Goal: Transaction & Acquisition: Obtain resource

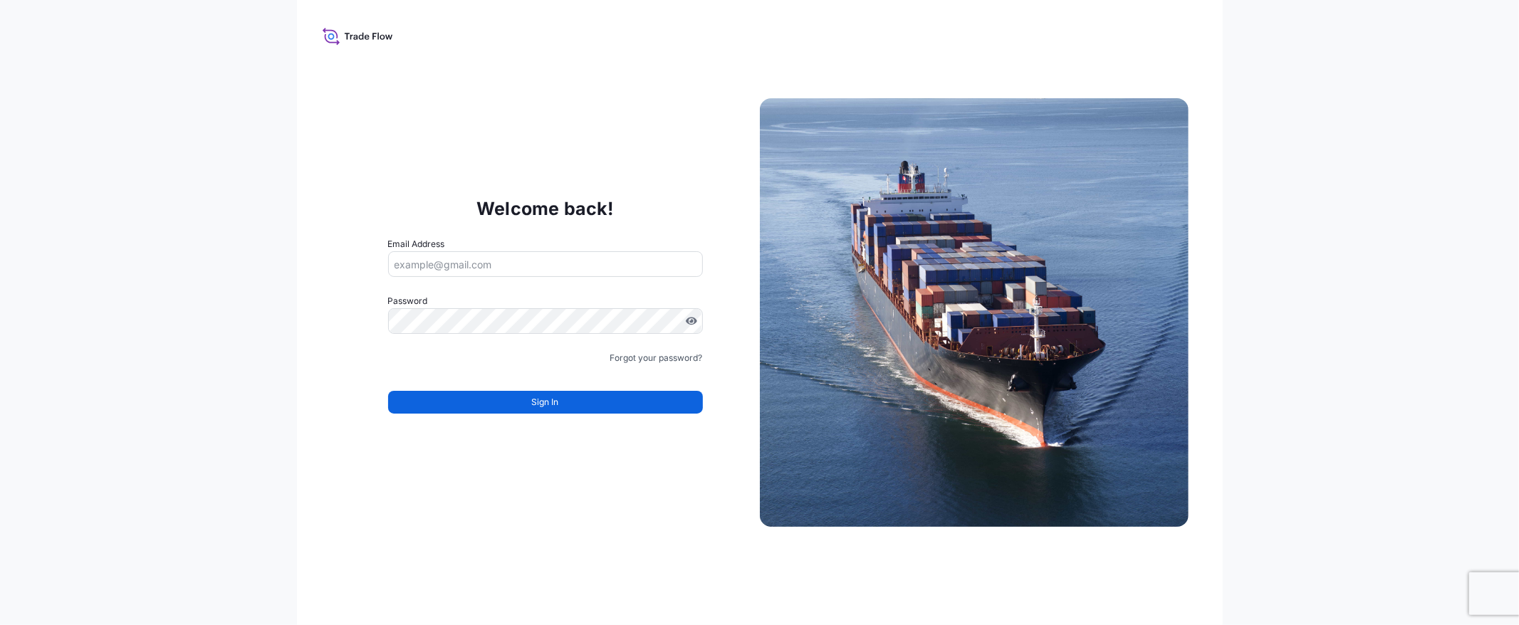
type input "[EMAIL_ADDRESS][DOMAIN_NAME]"
click at [567, 395] on button "Sign In" at bounding box center [545, 402] width 315 height 23
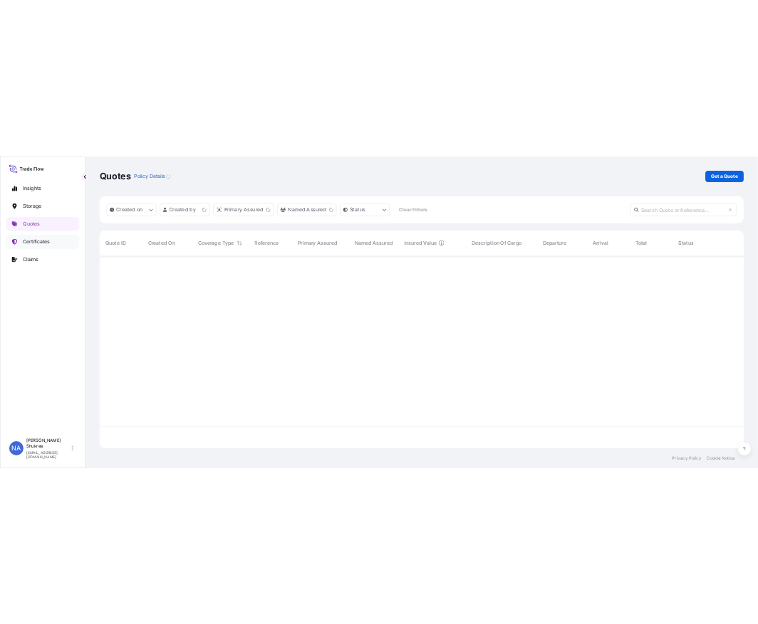
scroll to position [382, 1279]
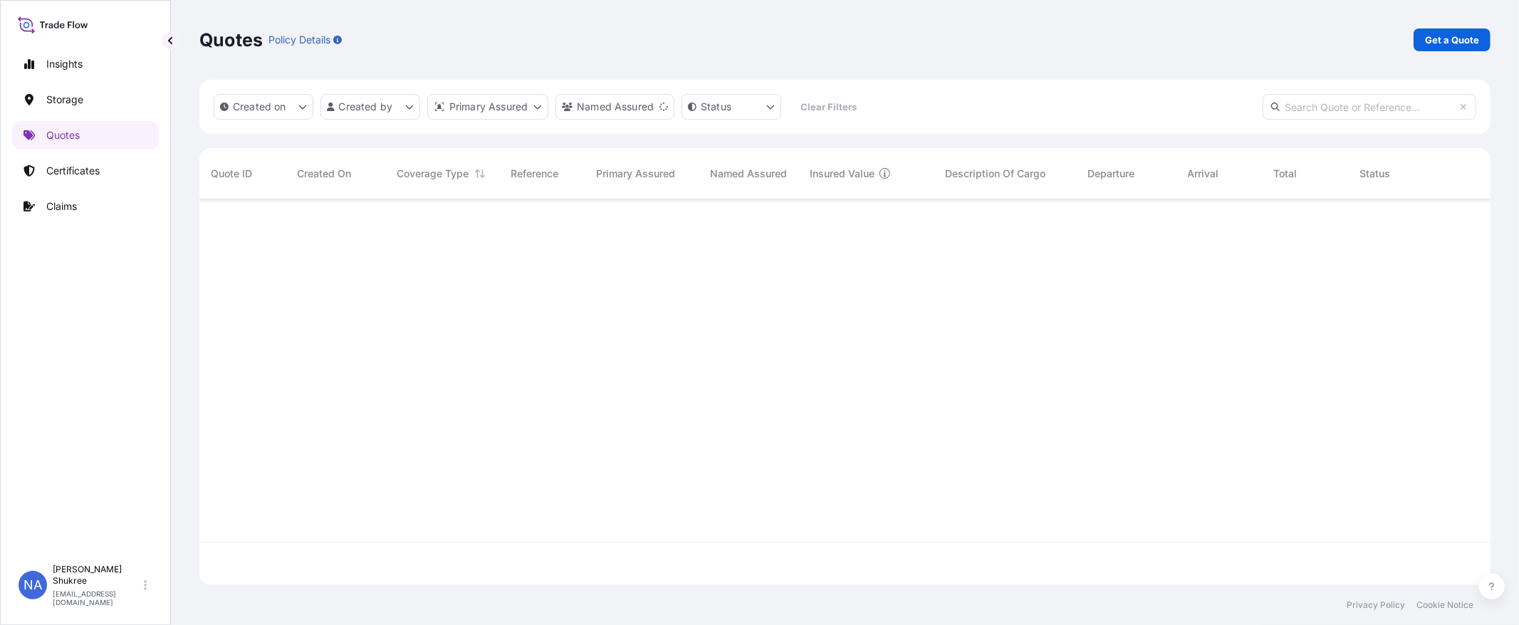
click at [160, 39] on div "Insights Storage Quotes Certificates Claims NA Nur Adreena Shukree [EMAIL_ADDRE…" at bounding box center [85, 312] width 171 height 625
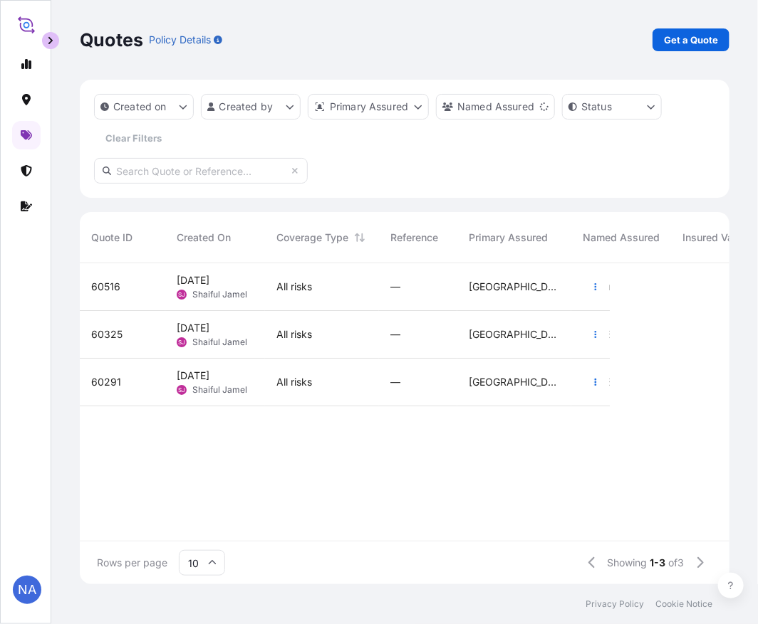
scroll to position [318, 637]
click at [660, 36] on link "Get a Quote" at bounding box center [690, 39] width 77 height 23
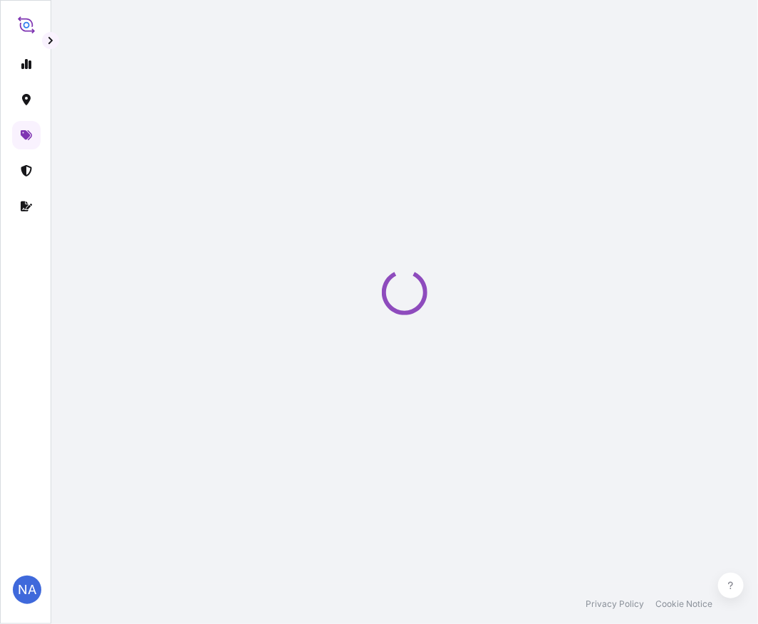
select select "Water"
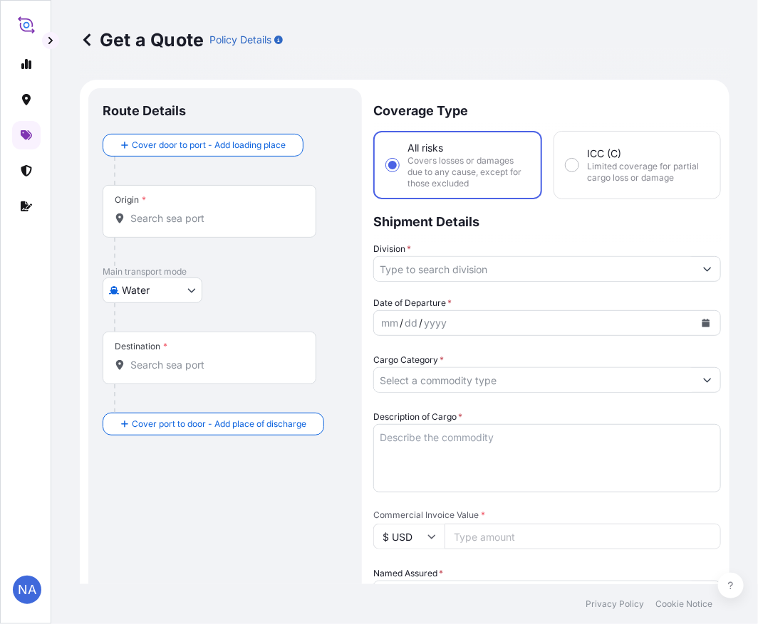
scroll to position [23, 0]
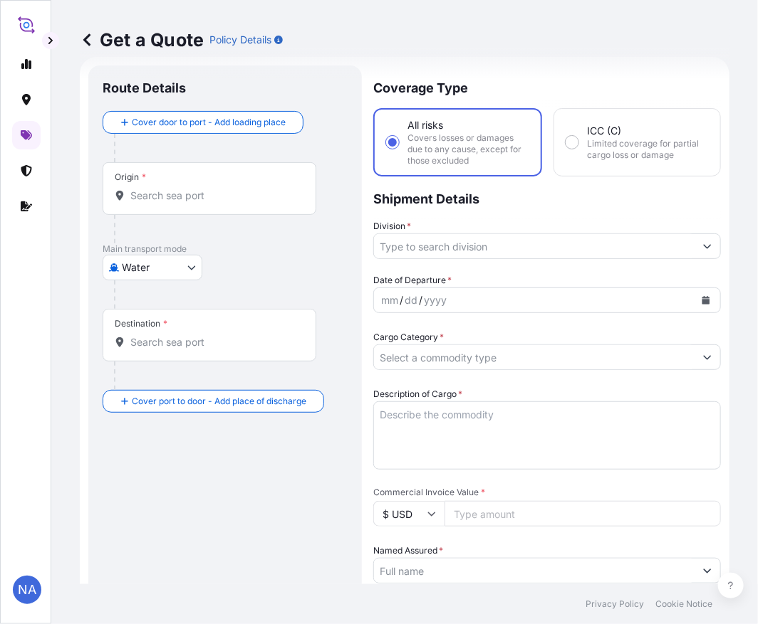
click at [216, 196] on input "Origin *" at bounding box center [214, 196] width 168 height 14
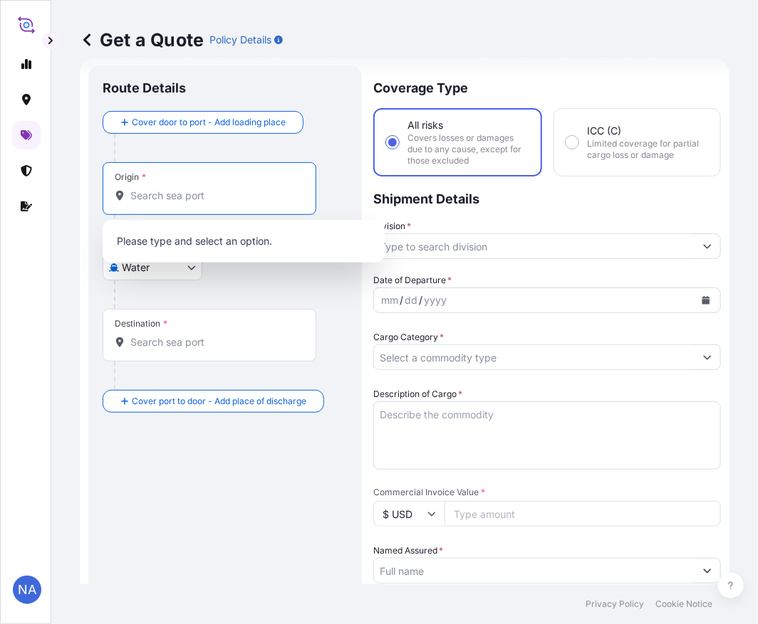
paste input "[GEOGRAPHIC_DATA], [GEOGRAPHIC_DATA]"
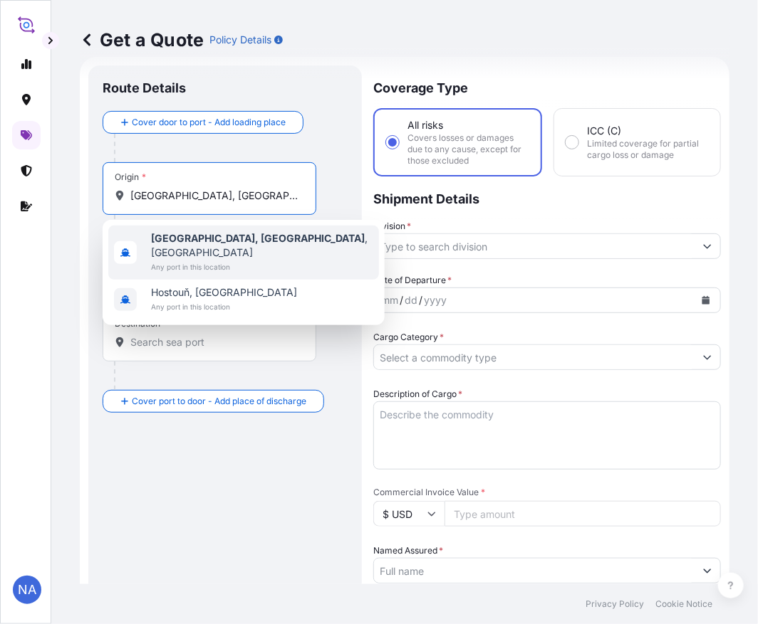
click at [198, 260] on span "Any port in this location" at bounding box center [262, 267] width 222 height 14
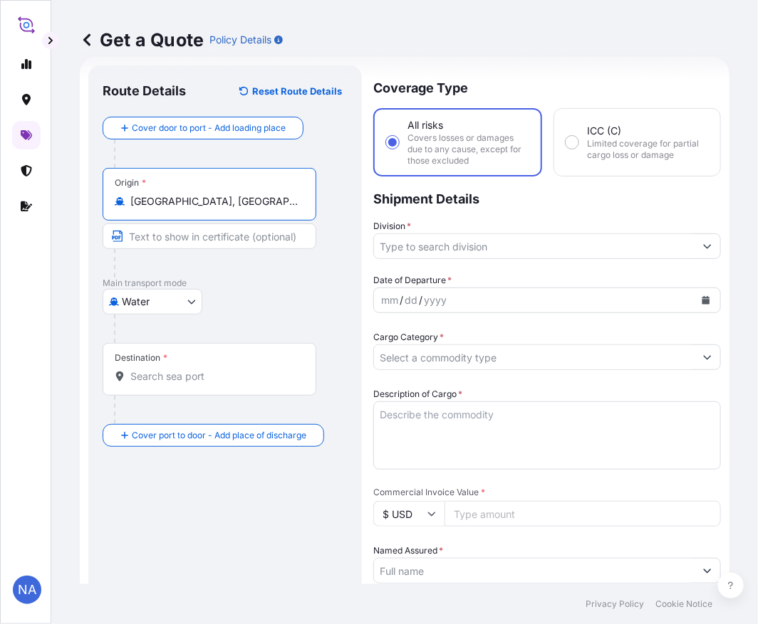
type input "[GEOGRAPHIC_DATA], [GEOGRAPHIC_DATA], [GEOGRAPHIC_DATA]"
click at [198, 383] on input "Destination *" at bounding box center [214, 377] width 168 height 14
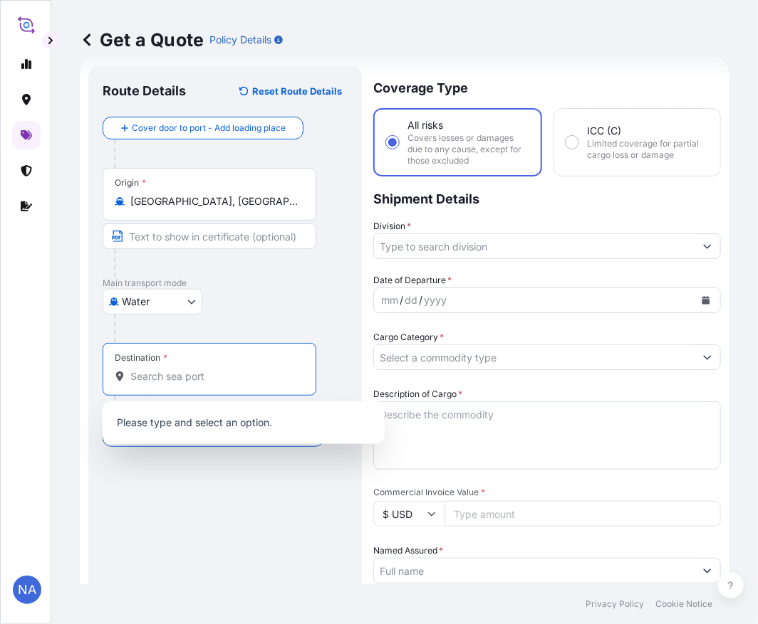
paste input "[GEOGRAPHIC_DATA], [GEOGRAPHIC_DATA]"
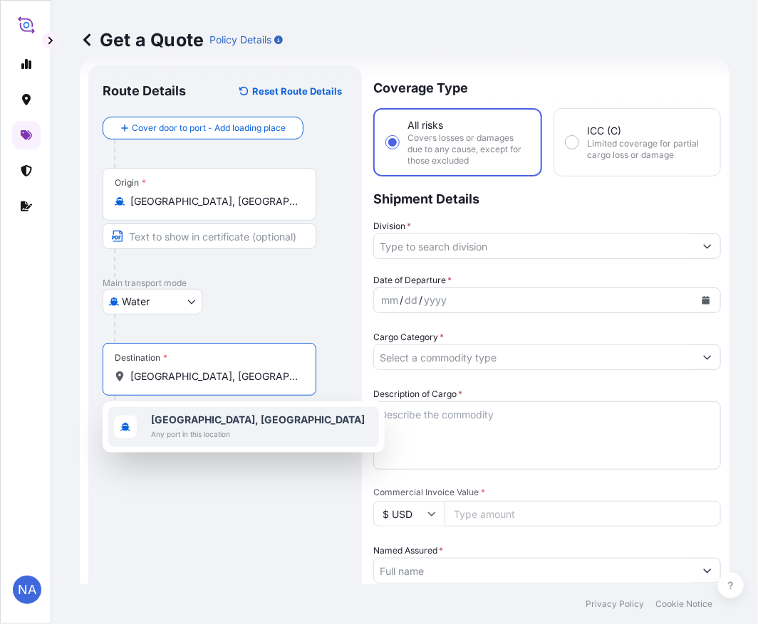
click at [153, 431] on span "Any port in this location" at bounding box center [258, 434] width 214 height 14
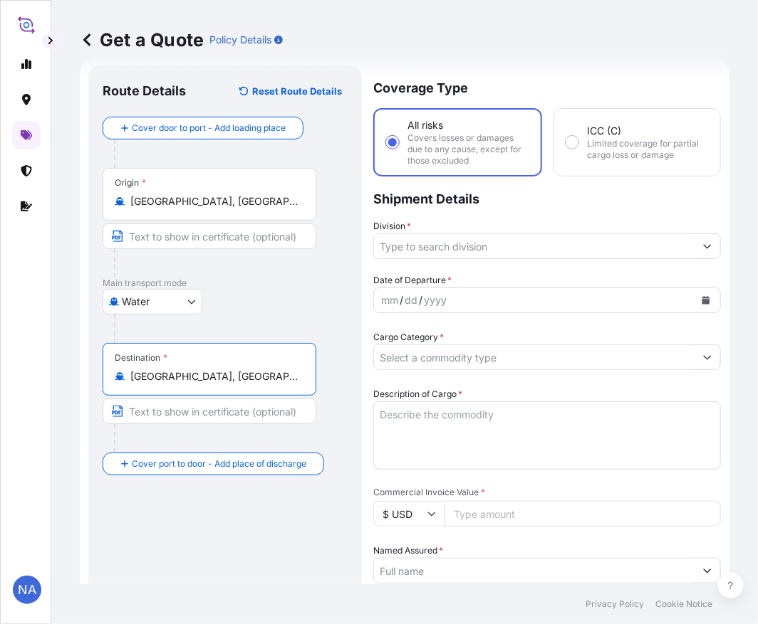
type input "[GEOGRAPHIC_DATA], [GEOGRAPHIC_DATA]"
click at [464, 251] on input "Division *" at bounding box center [534, 247] width 320 height 26
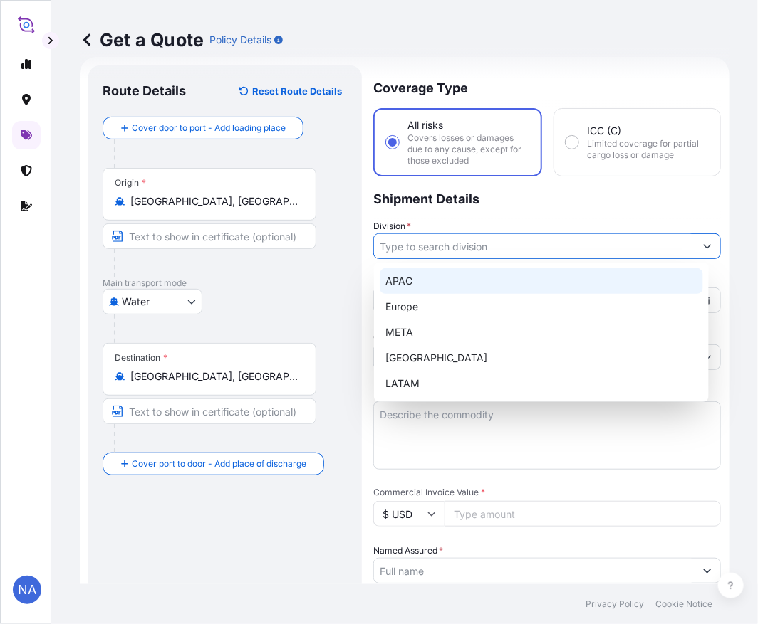
click at [399, 276] on div "APAC" at bounding box center [541, 281] width 323 height 26
type input "APAC"
click at [411, 276] on div "APAC" at bounding box center [541, 281] width 323 height 26
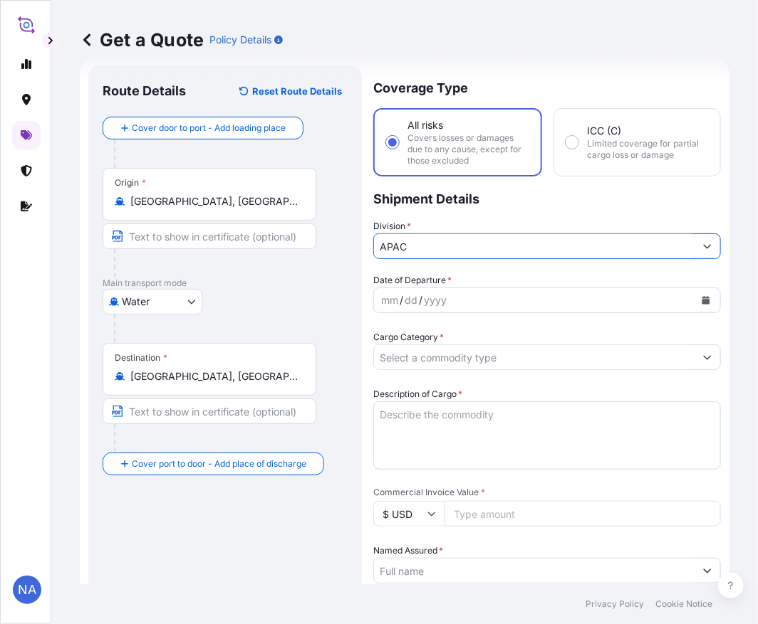
click at [473, 219] on div "Division * APAC" at bounding box center [546, 239] width 347 height 40
click at [702, 299] on icon "Calendar" at bounding box center [706, 300] width 8 height 9
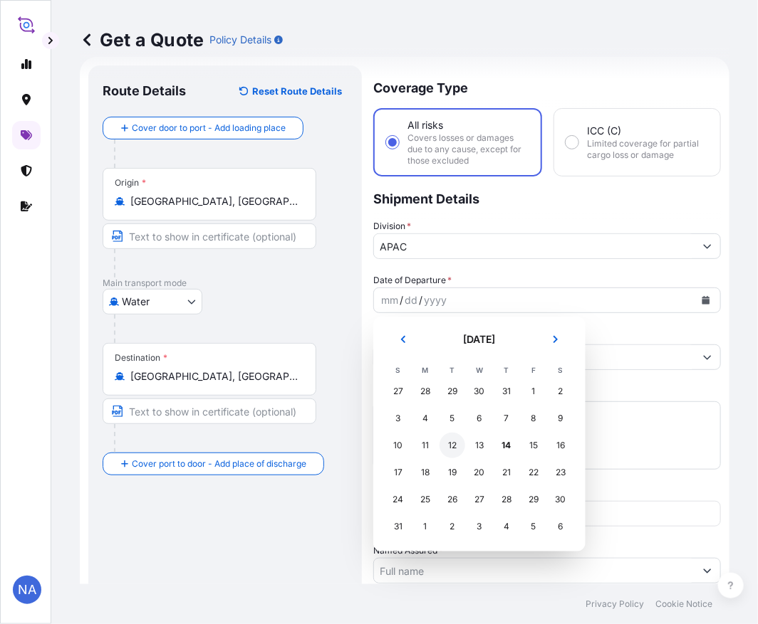
click at [452, 446] on div "12" at bounding box center [452, 446] width 26 height 26
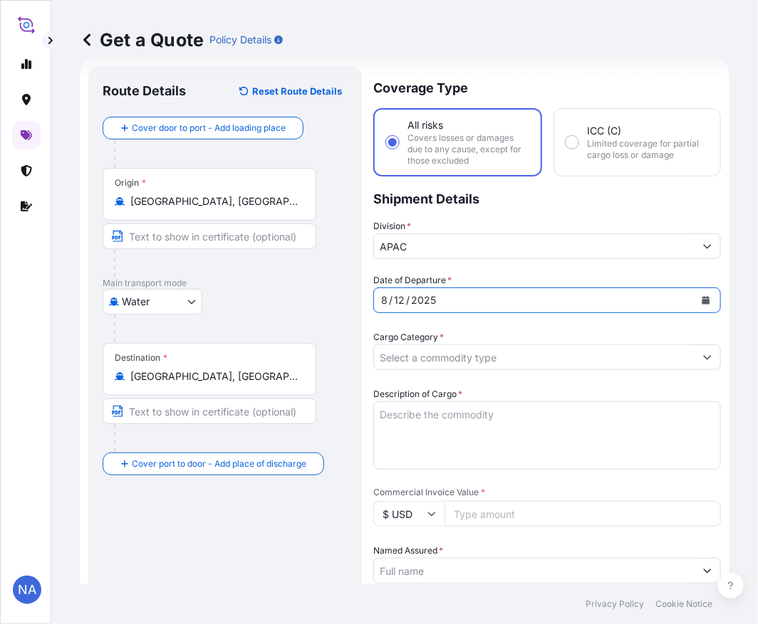
click at [481, 269] on div "Coverage Type All risks Covers losses or damages due to any cause, except for t…" at bounding box center [546, 557] width 347 height 983
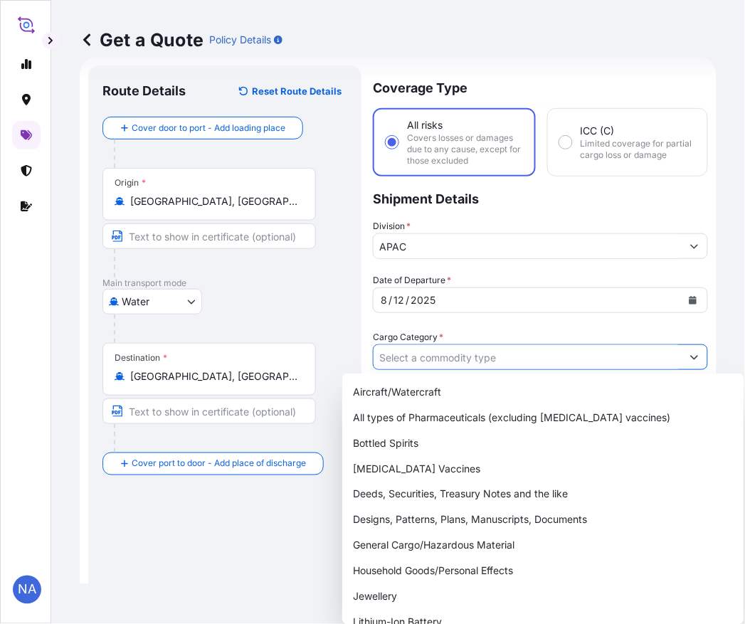
click at [520, 360] on input "Cargo Category *" at bounding box center [528, 358] width 308 height 26
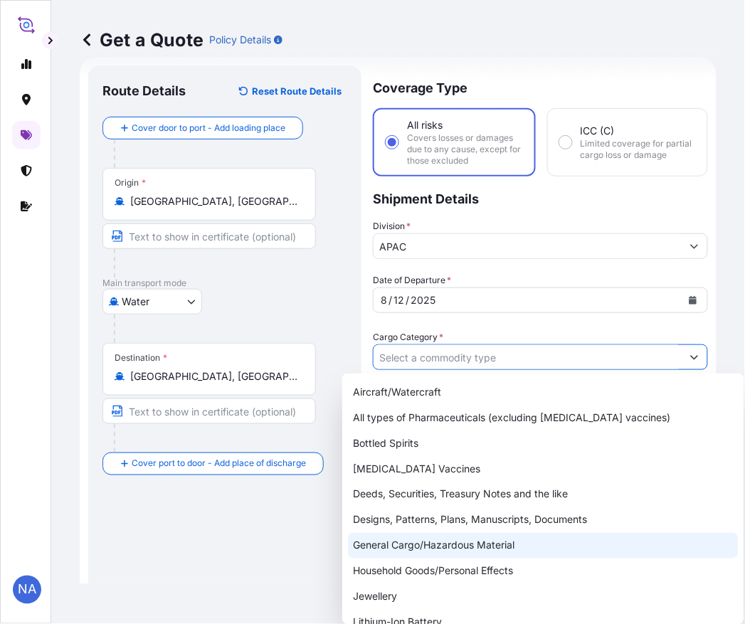
click at [414, 553] on div "General Cargo/Hazardous Material" at bounding box center [543, 546] width 391 height 26
type input "General Cargo/Hazardous Material"
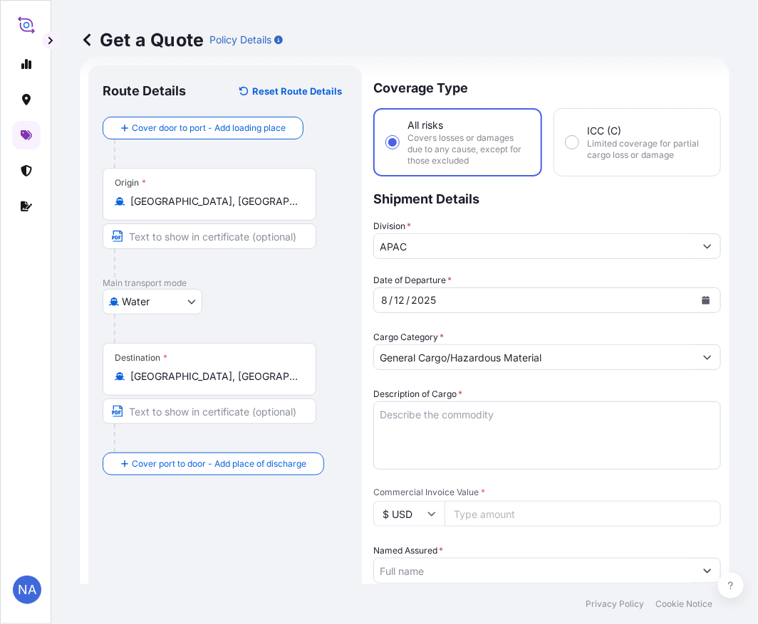
click at [451, 330] on div "Cargo Category * General Cargo/Hazardous Material" at bounding box center [546, 350] width 347 height 40
click at [469, 407] on textarea "Description of Cargo *" at bounding box center [546, 436] width 347 height 68
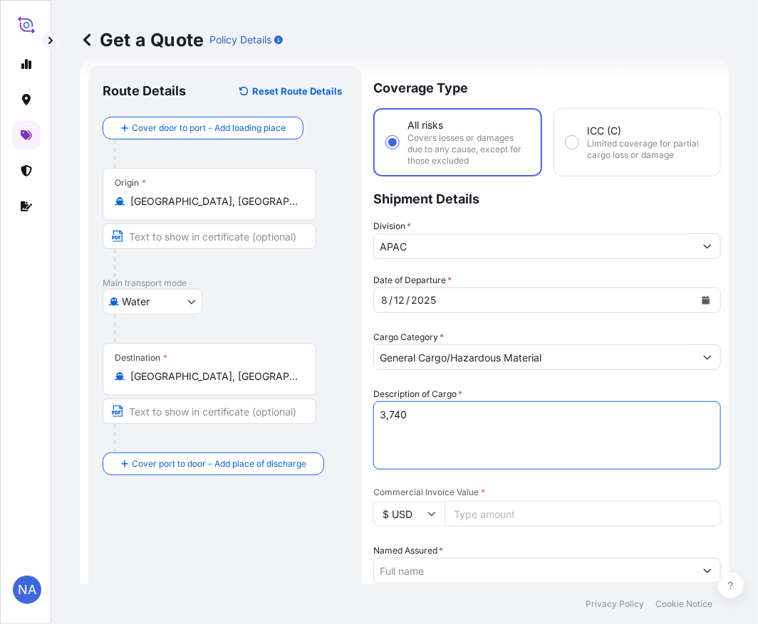
paste textarea "BAGS LOADED INTO 4 40' CONTAINER(S) PETROTHENE GA564189, 55BAG"
type textarea "3,740 BAGS LOADED INTO 4 40' CONTAINER(S) PETROTHENE GA564189, 55BAG"
click at [485, 387] on div "Description of Cargo * 3,740 BAGS LOADED INTO 4 40' CONTAINER(S) PETROTHENE GA5…" at bounding box center [546, 428] width 347 height 83
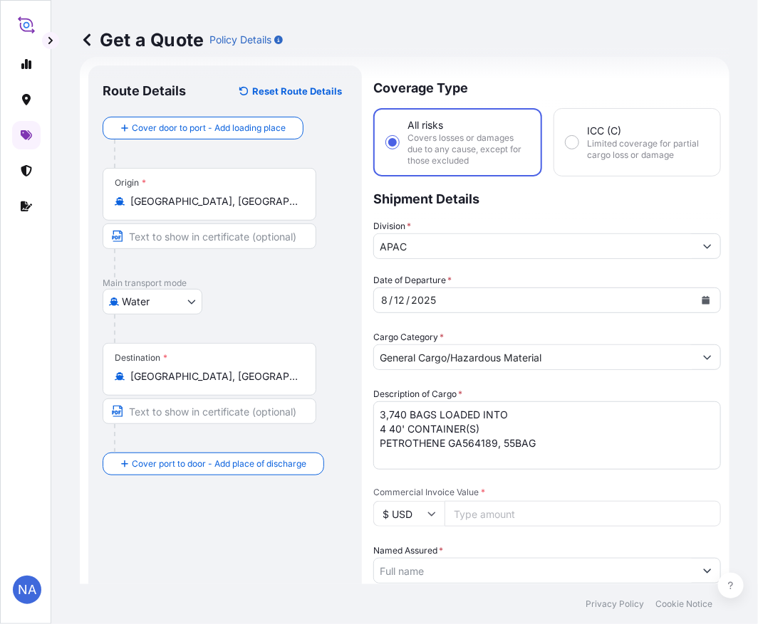
scroll to position [102, 0]
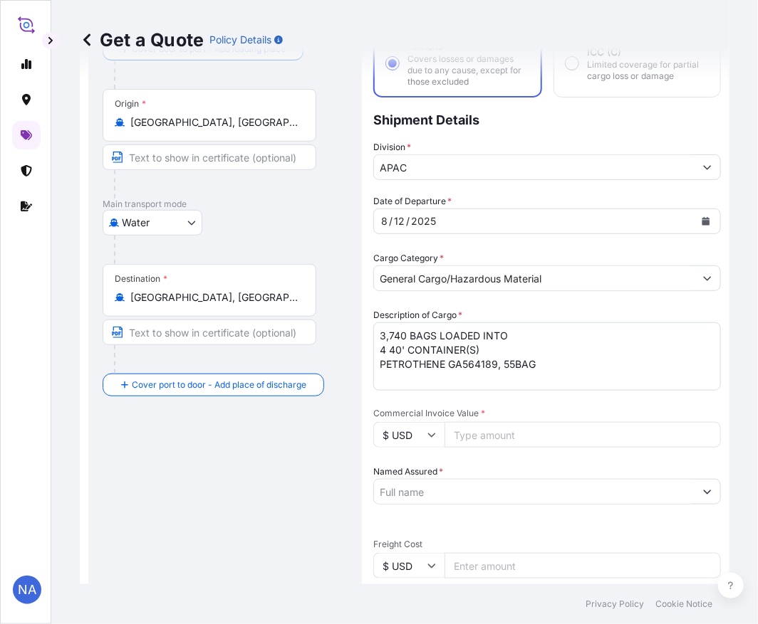
click at [482, 431] on input "Commercial Invoice Value *" at bounding box center [582, 435] width 276 height 26
paste input "81515.0"
type input "81515.02"
click at [481, 408] on span "*" at bounding box center [483, 413] width 4 height 11
click at [479, 422] on input "81515.02" at bounding box center [582, 435] width 276 height 26
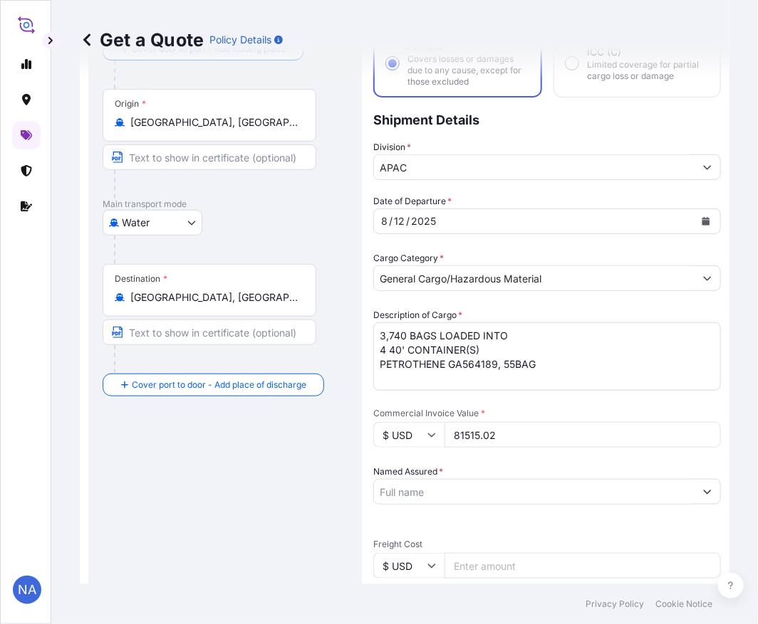
click at [440, 491] on input "Named Assured *" at bounding box center [534, 492] width 320 height 26
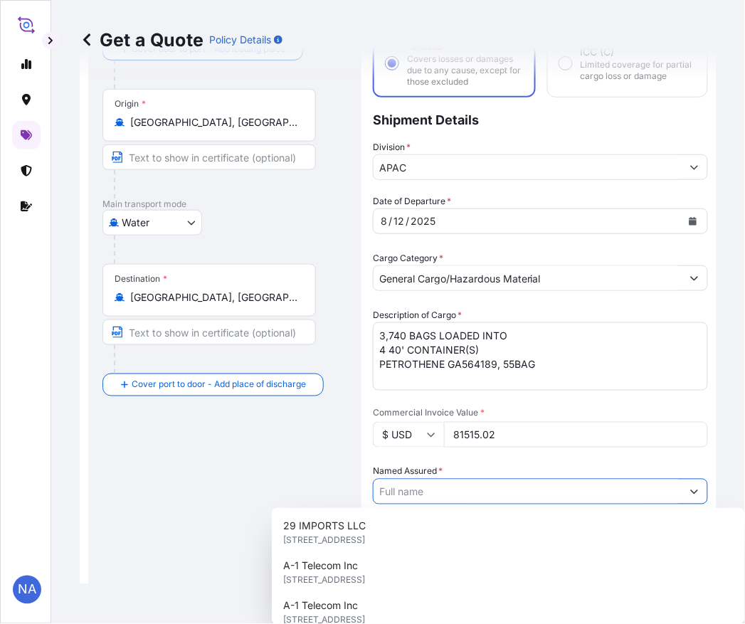
paste input "EQUISTAR CHEMICALS, LP"
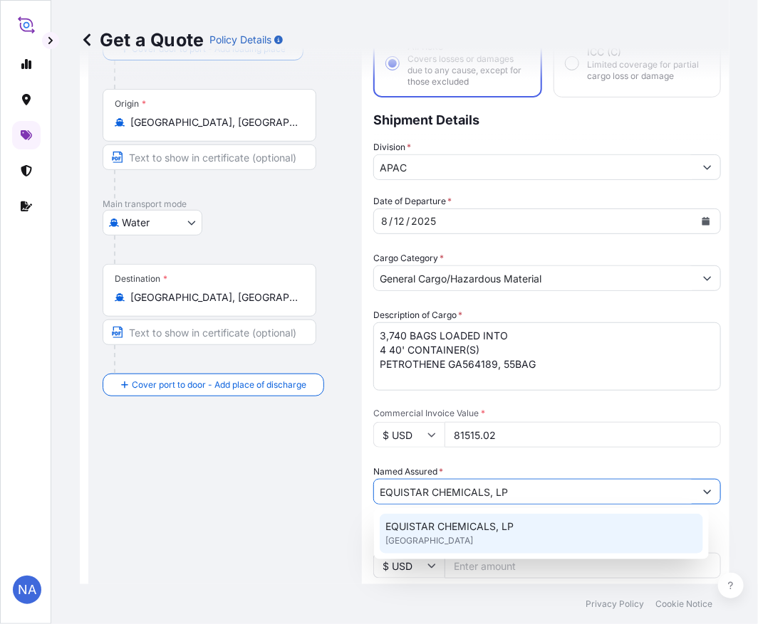
click at [436, 525] on span "EQUISTAR CHEMICALS, LP" at bounding box center [449, 527] width 128 height 14
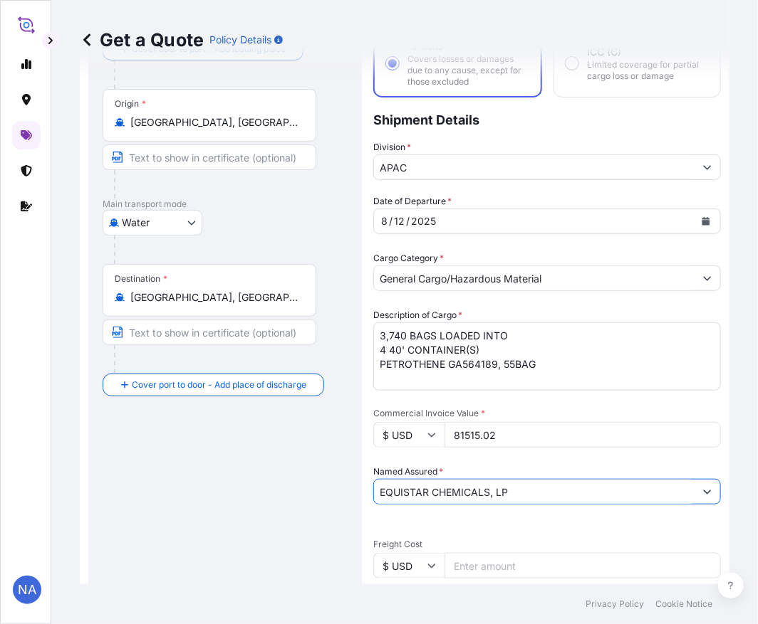
type input "EQUISTAR CHEMICALS, LP"
click at [469, 465] on div "Named Assured * EQUISTAR CHEMICALS, LP" at bounding box center [546, 485] width 347 height 40
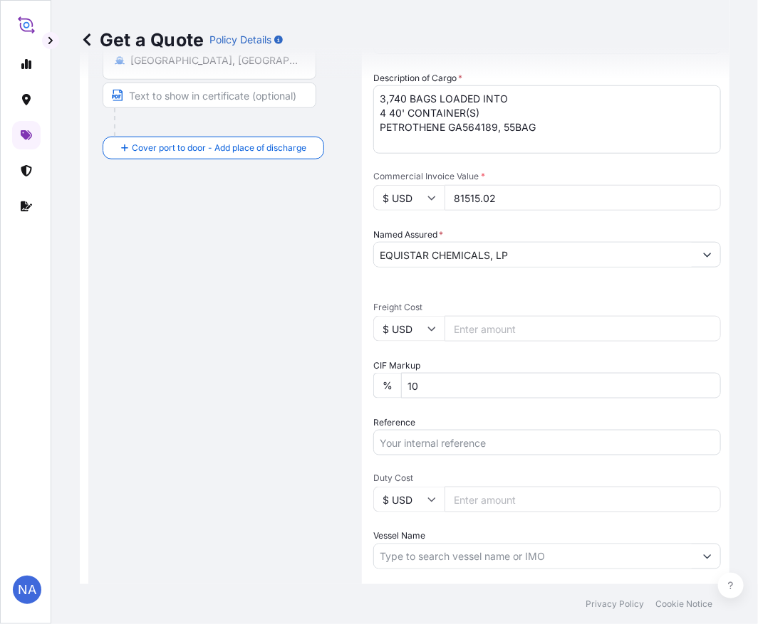
scroll to position [418, 0]
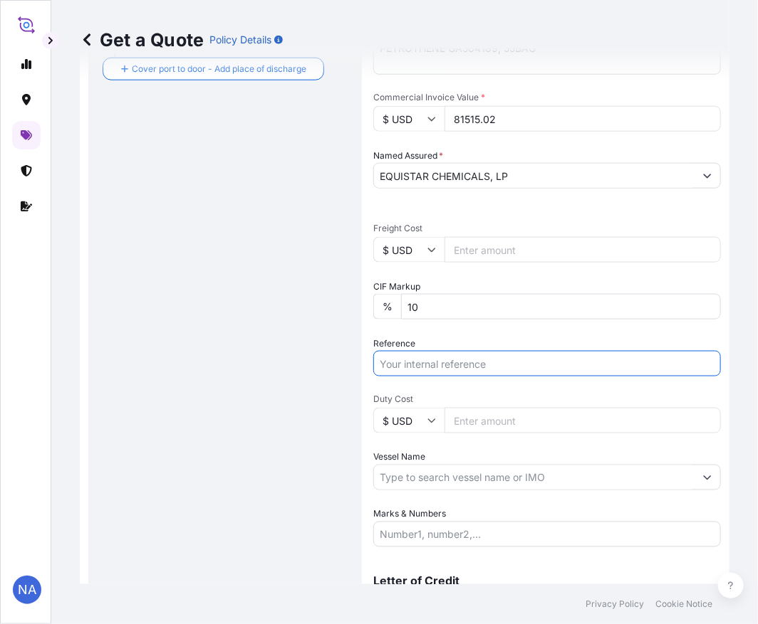
click at [422, 369] on input "Reference" at bounding box center [546, 364] width 347 height 26
paste input "10420830765"
click at [482, 363] on input "10420830765 /" at bounding box center [546, 364] width 347 height 26
paste input "5013123795"
type input "10420830765 / 5013123795"
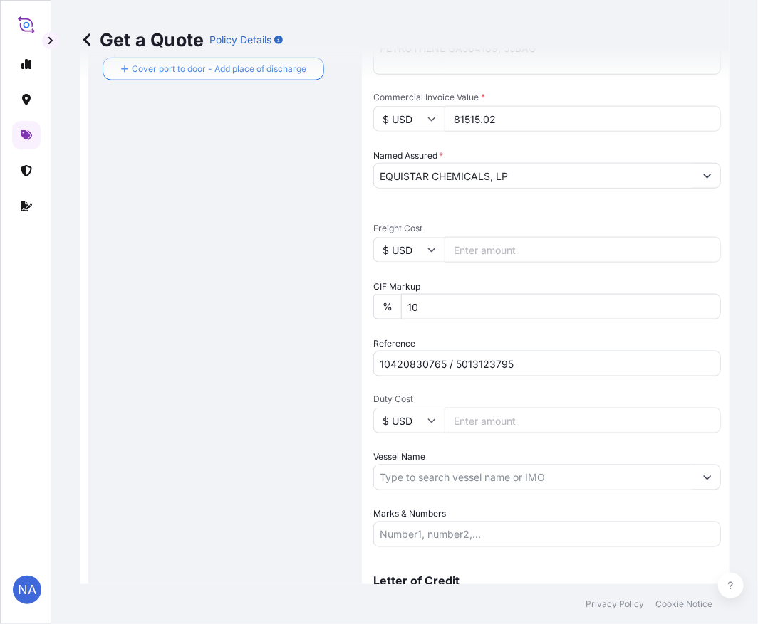
click at [468, 468] on input "Vessel Name" at bounding box center [534, 478] width 320 height 26
paste input "MSC EVEREST VIII"
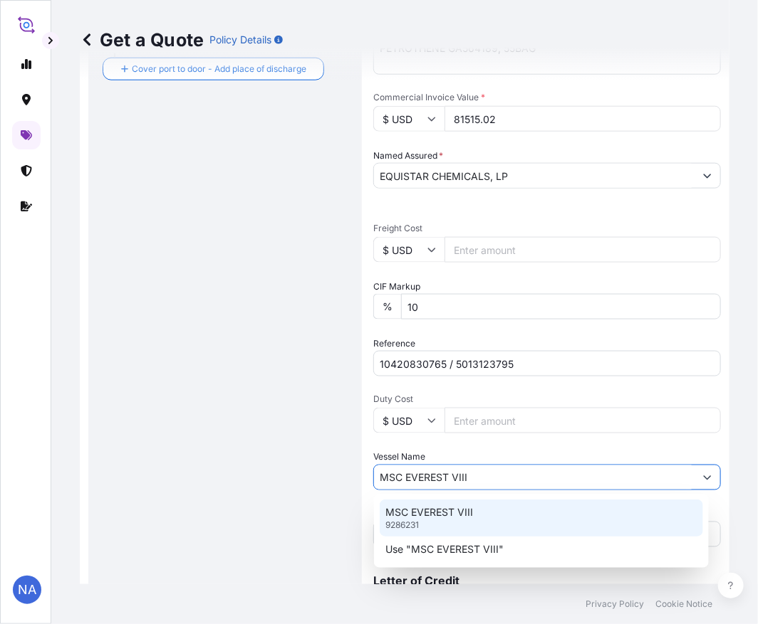
click at [419, 520] on p "9286231" at bounding box center [401, 525] width 33 height 11
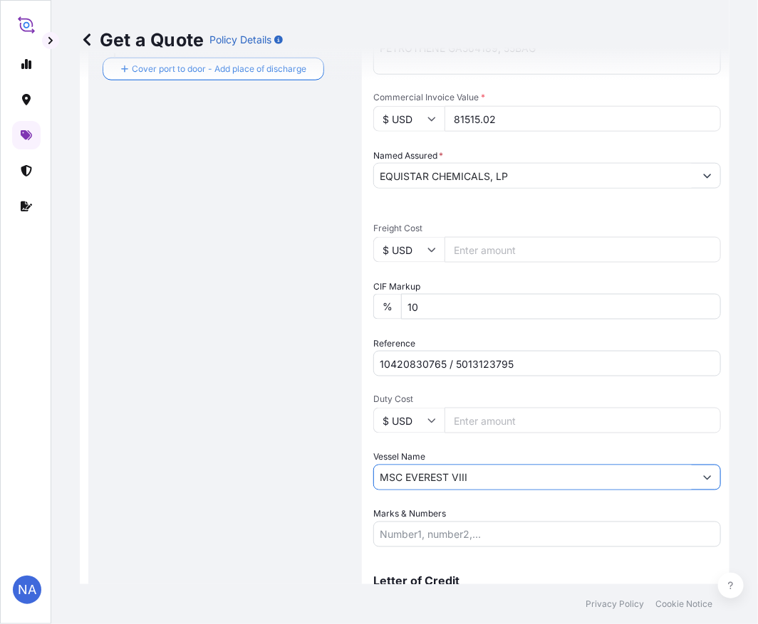
type input "MSC EVEREST VIII"
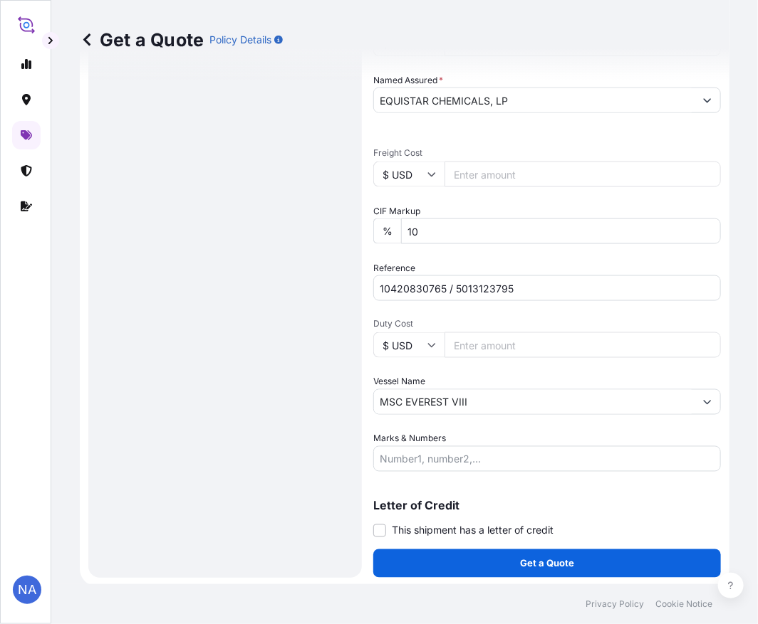
click at [328, 412] on div "Route Details Reset Route Details Cover door to port - Add loading place Place …" at bounding box center [225, 86] width 245 height 955
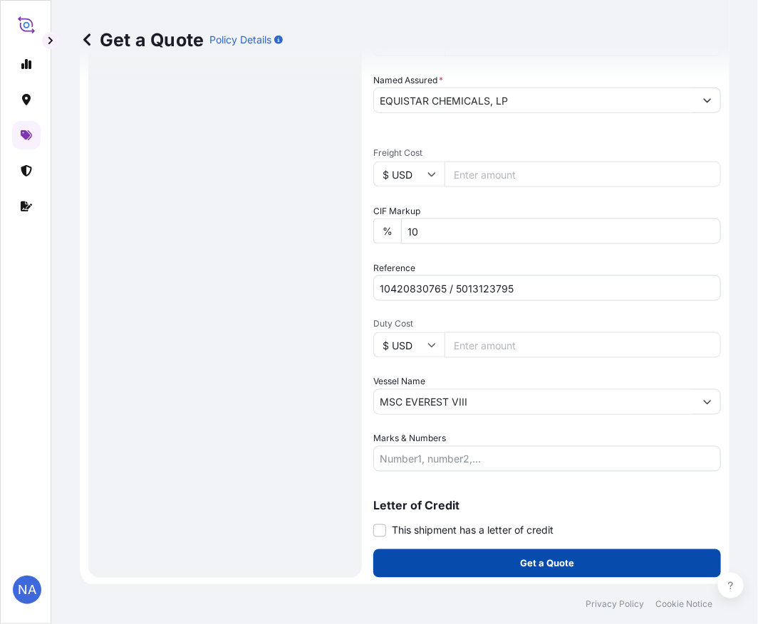
click at [417, 565] on button "Get a Quote" at bounding box center [546, 564] width 347 height 28
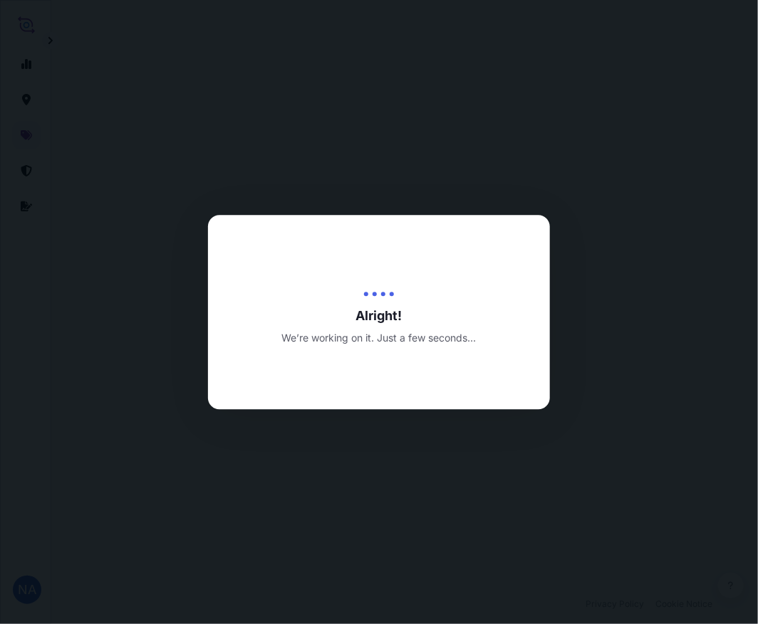
select select "Water"
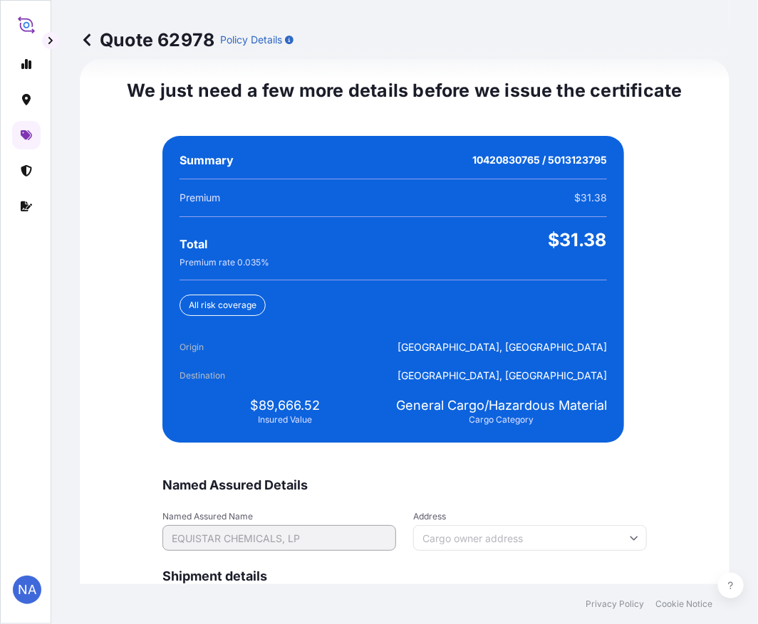
scroll to position [3347, 0]
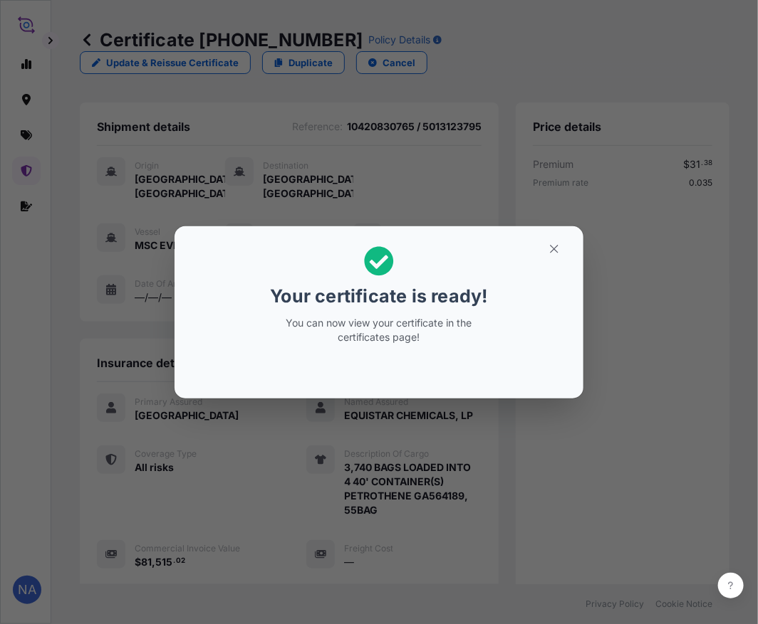
click at [409, 508] on div "Your certificate is ready! You can now view your certificate in the certificate…" at bounding box center [379, 312] width 758 height 625
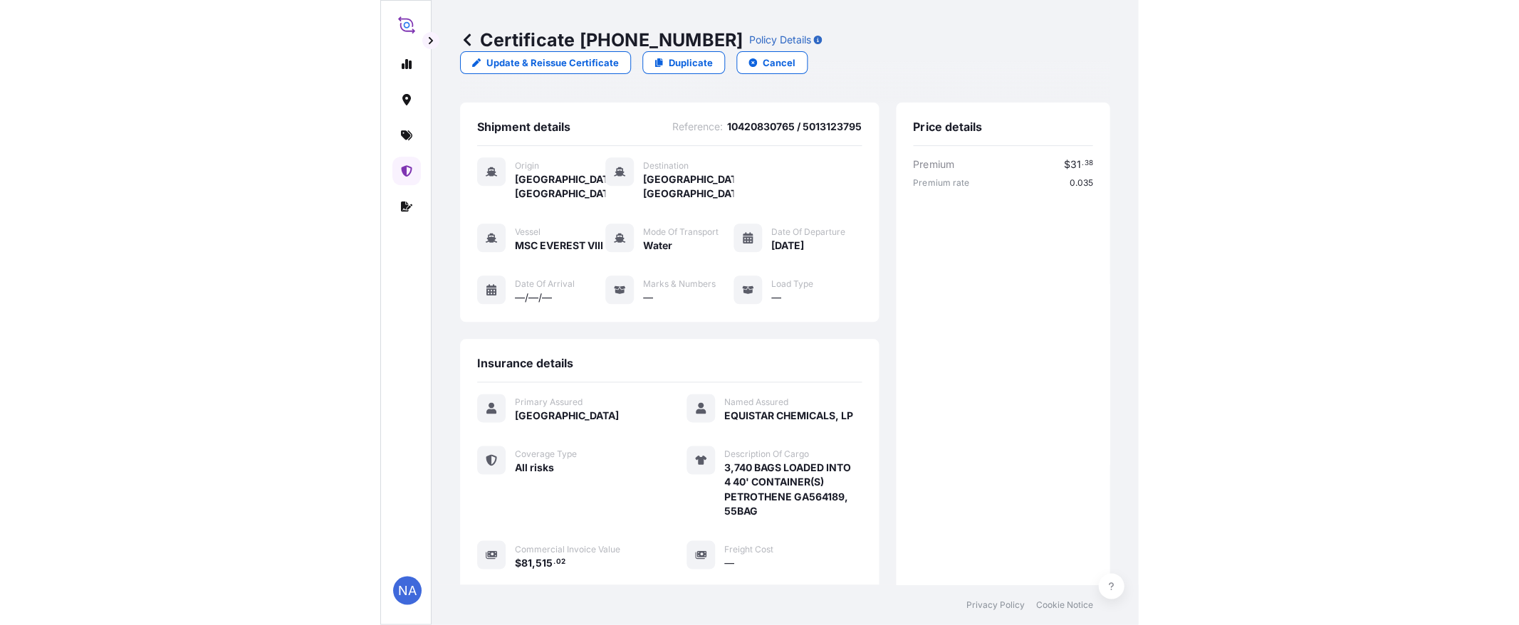
scroll to position [310, 0]
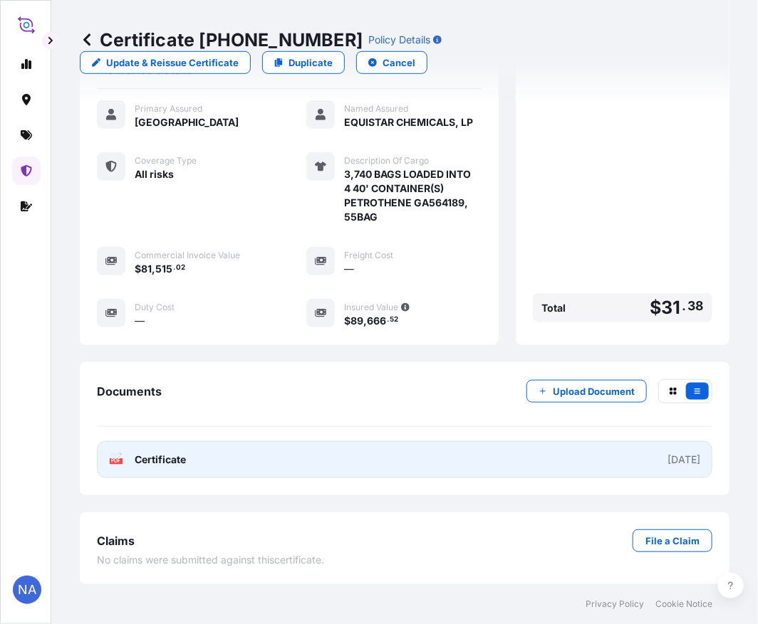
click at [306, 459] on link "PDF Certificate [DATE]" at bounding box center [404, 459] width 615 height 37
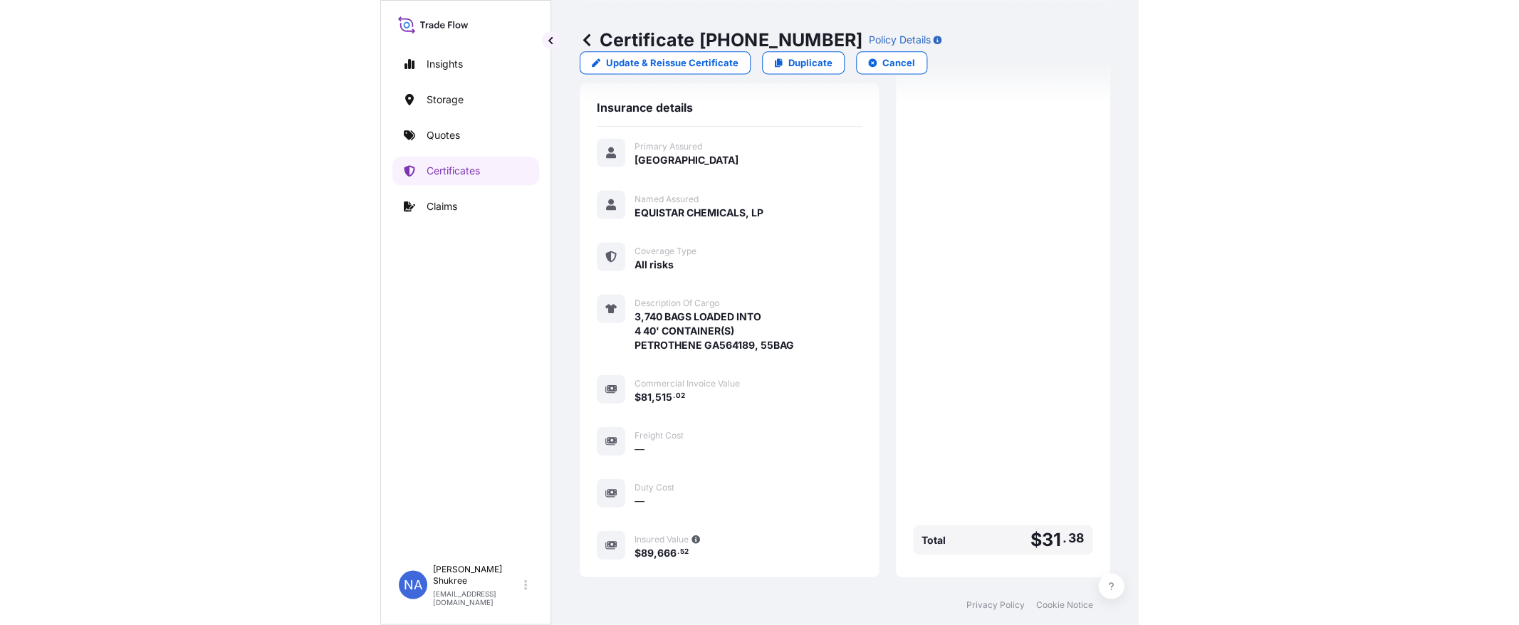
scroll to position [138, 0]
